Goal: Find specific page/section

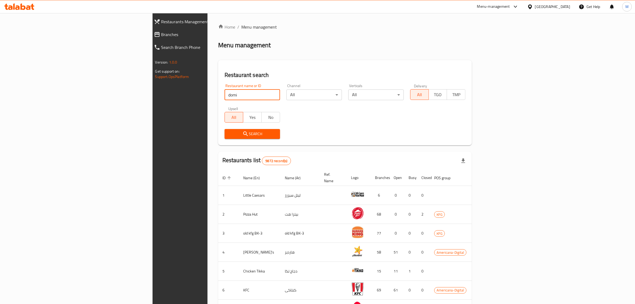
type input "domi"
click button "Search" at bounding box center [252, 134] width 55 height 10
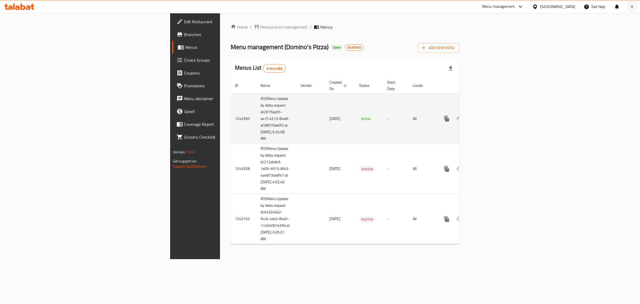
click at [479, 112] on button "enhanced table" at bounding box center [472, 118] width 13 height 13
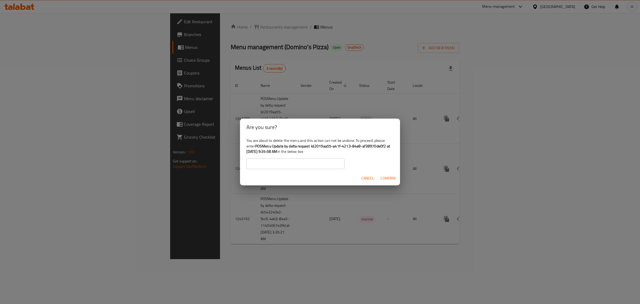
click at [371, 178] on span "Cancel" at bounding box center [368, 178] width 13 height 7
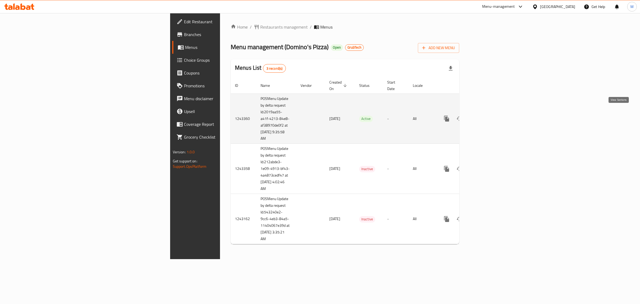
click at [492, 117] on link "enhanced table" at bounding box center [485, 118] width 13 height 13
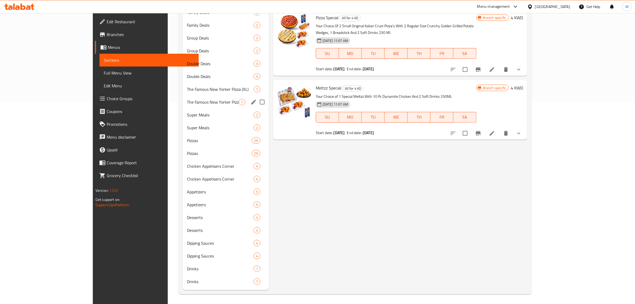
scroll to position [202, 0]
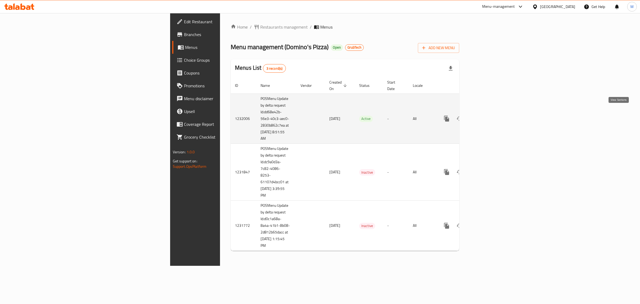
click at [489, 115] on icon "enhanced table" at bounding box center [485, 118] width 6 height 6
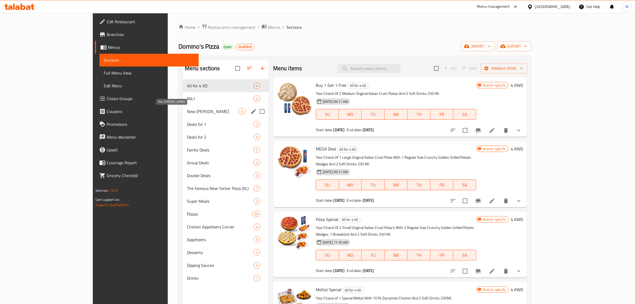
scroll to position [33, 0]
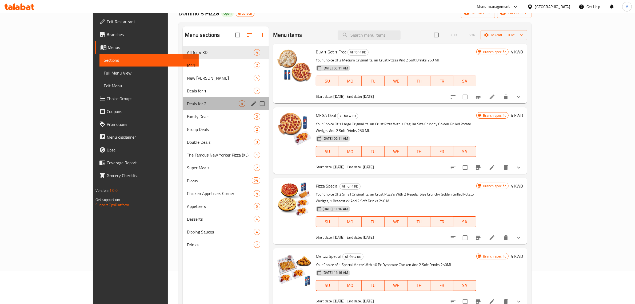
click at [193, 100] on div "Deals for 2 4" at bounding box center [226, 103] width 86 height 13
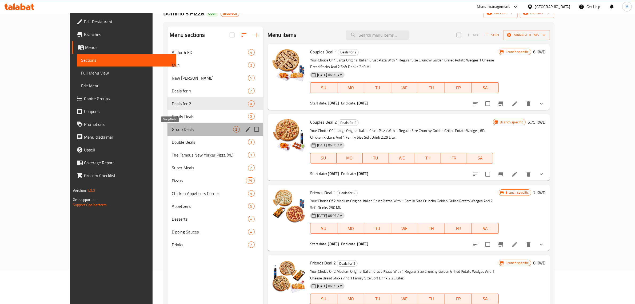
click at [192, 130] on span "Group Deals" at bounding box center [202, 129] width 61 height 6
